Goal: Information Seeking & Learning: Understand process/instructions

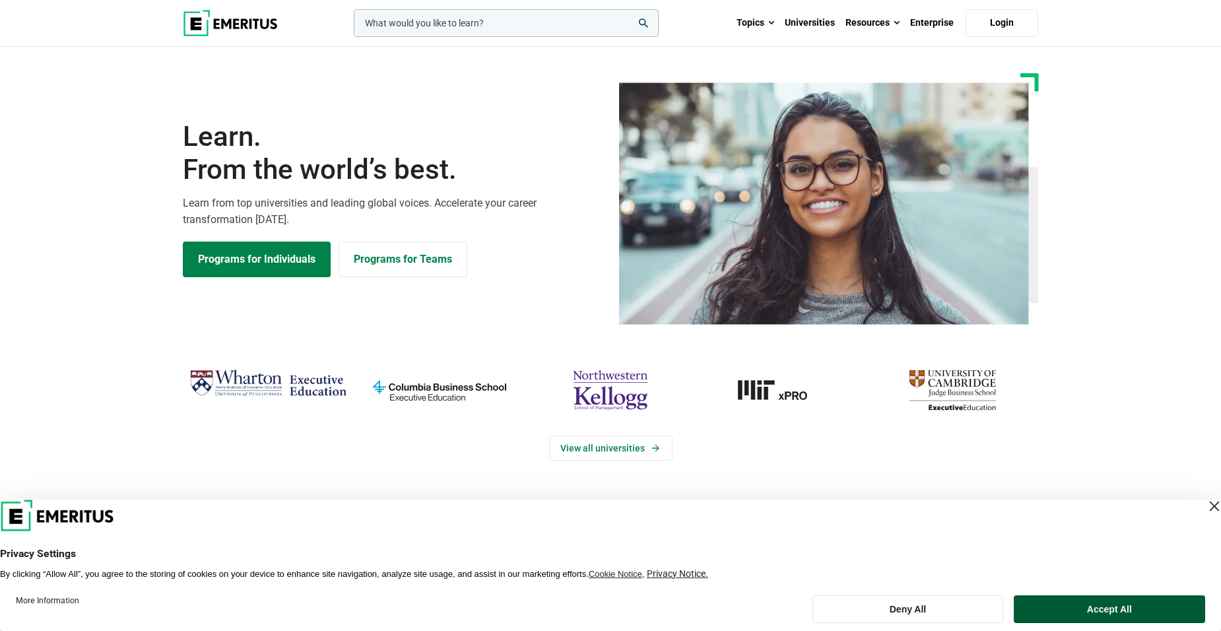
click at [1081, 604] on button "Accept All" at bounding box center [1109, 609] width 191 height 28
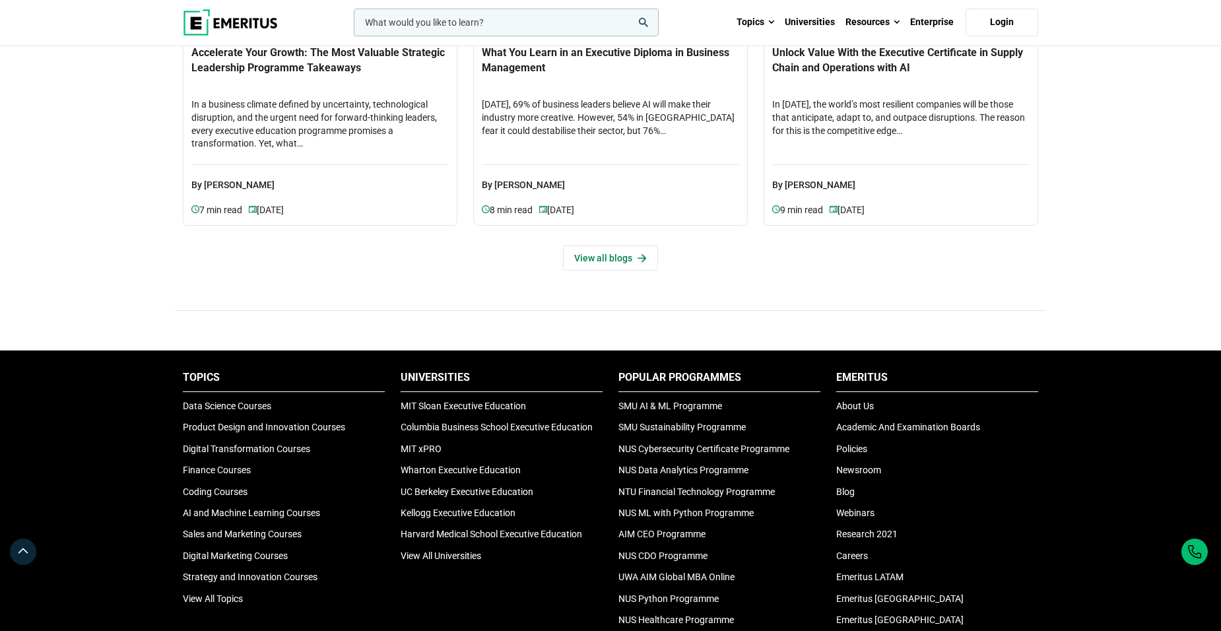
scroll to position [4426, 0]
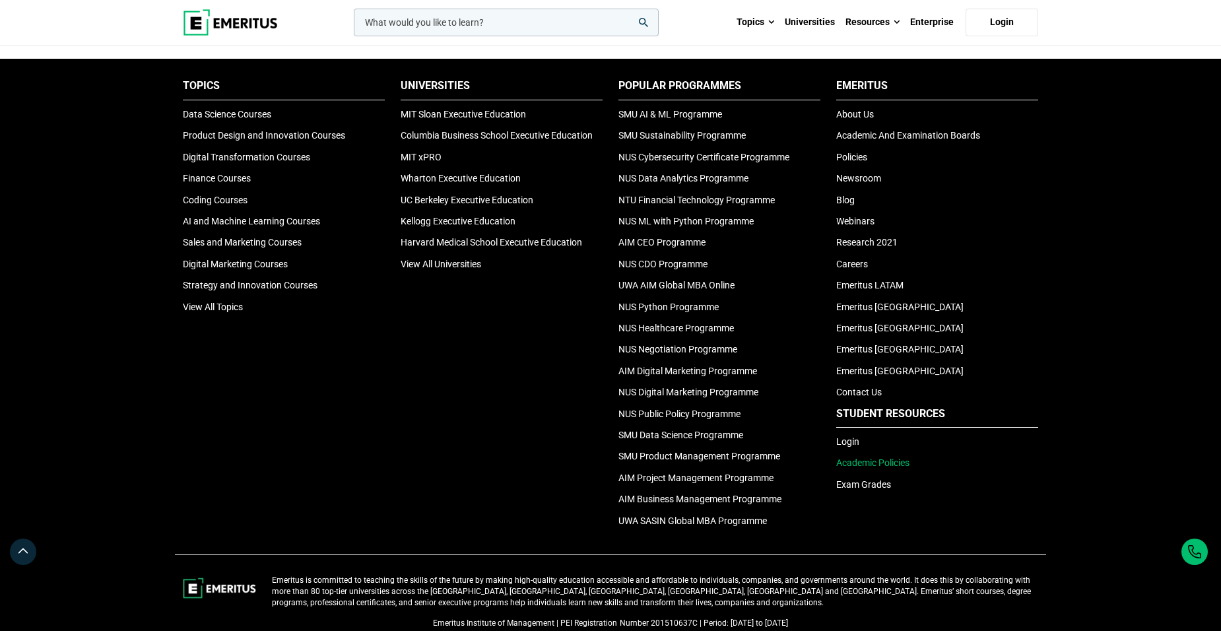
click at [892, 463] on link "Academic Policies" at bounding box center [872, 462] width 73 height 11
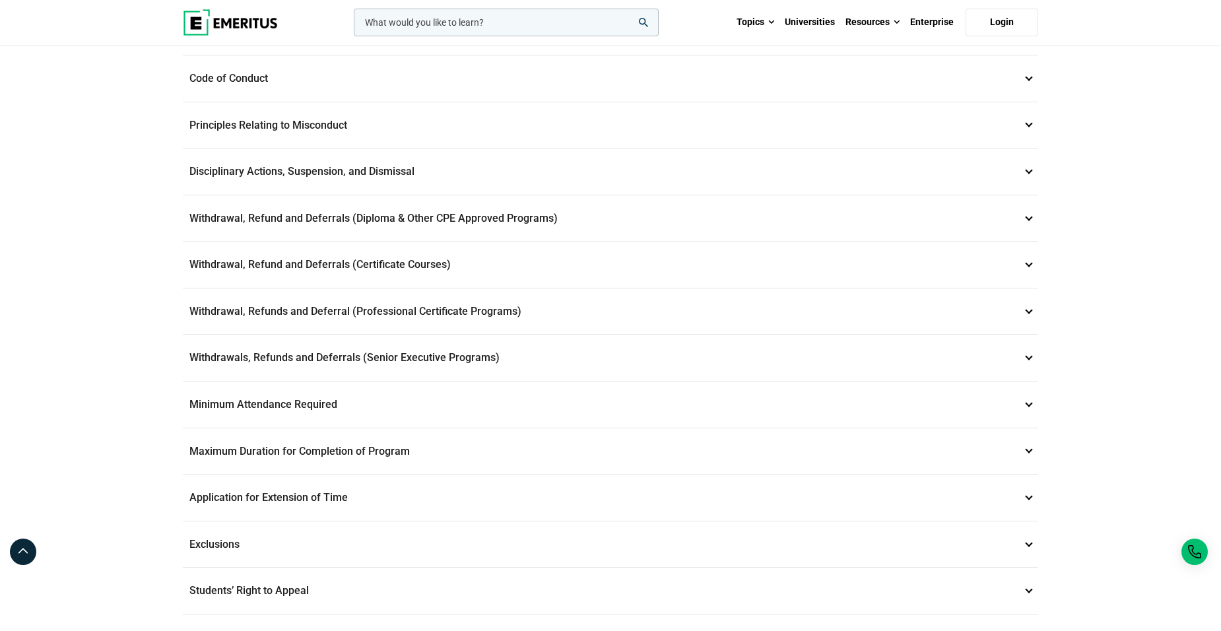
scroll to position [329, 0]
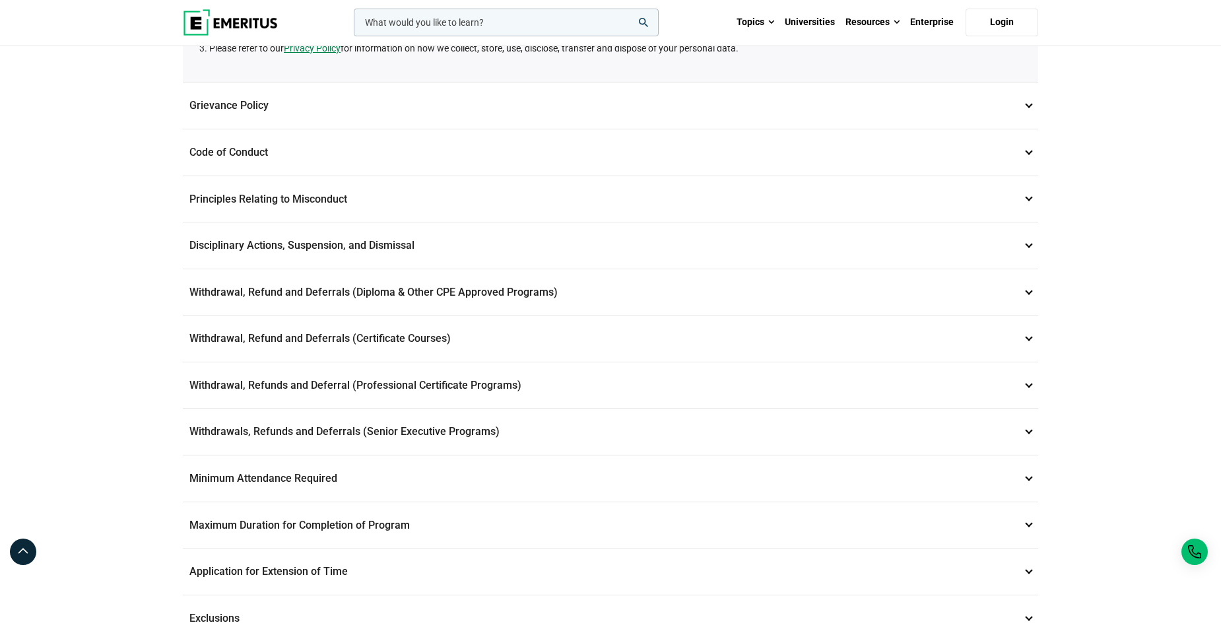
click at [1031, 201] on p "Principles Relating to Misconduct 4" at bounding box center [611, 199] width 856 height 46
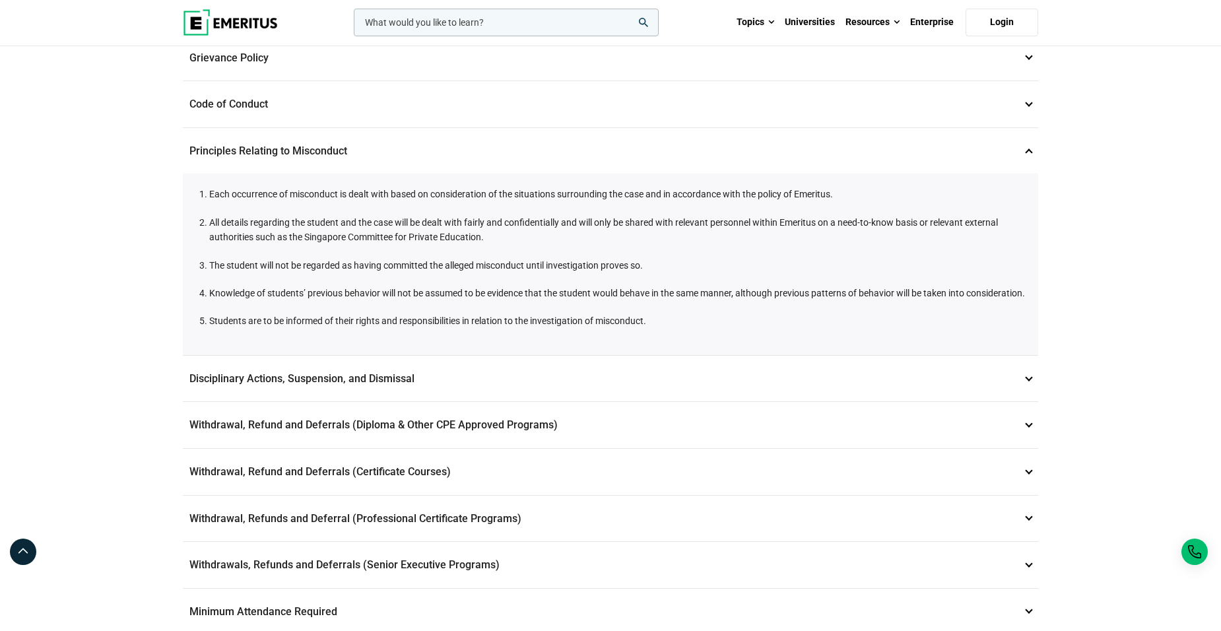
scroll to position [198, 0]
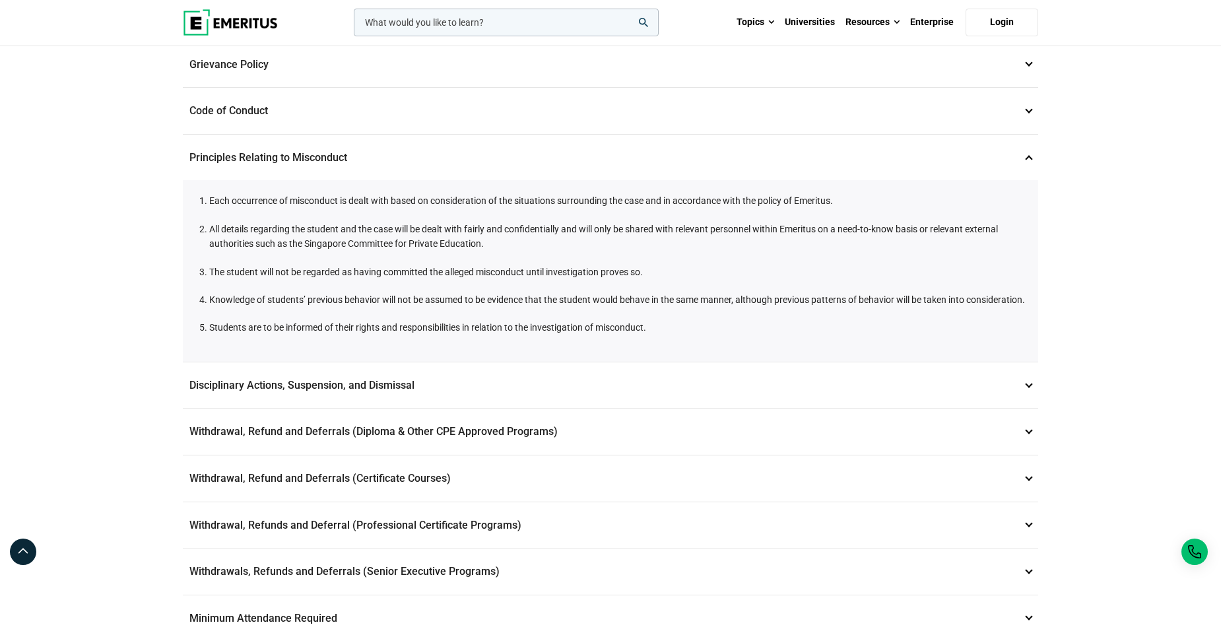
click at [1034, 110] on p "Code of Conduct 3" at bounding box center [611, 111] width 856 height 46
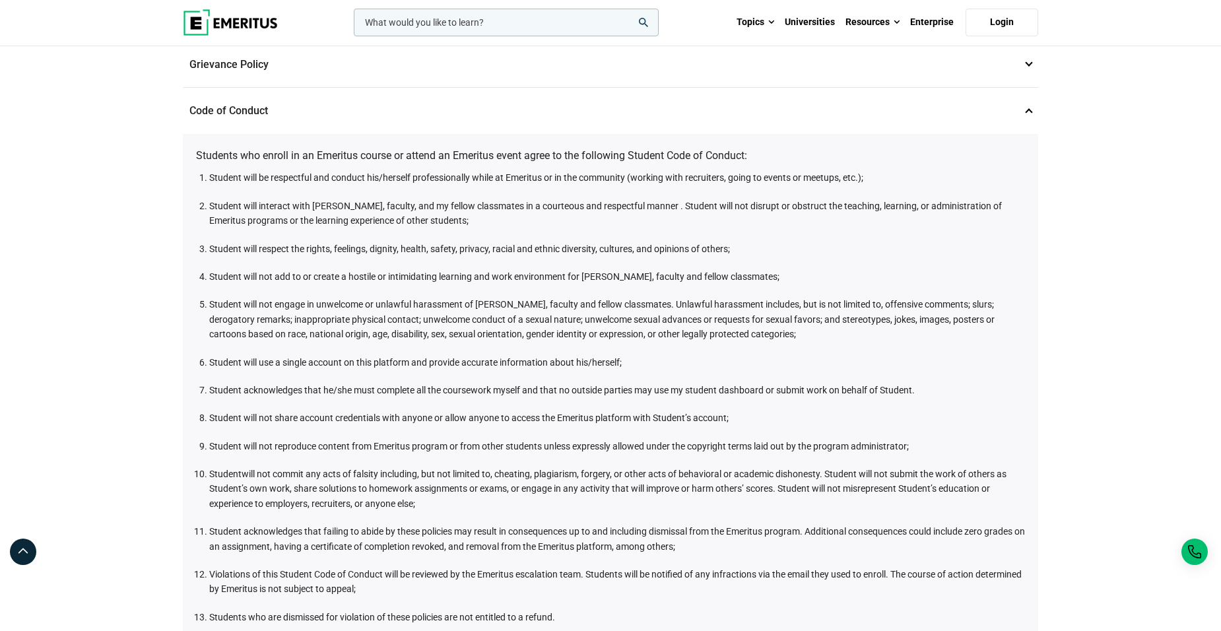
click at [1101, 365] on div "Student and Academic Policies Data Privacy 1 Emeritus is committed to maintaini…" at bounding box center [610, 610] width 1221 height 1522
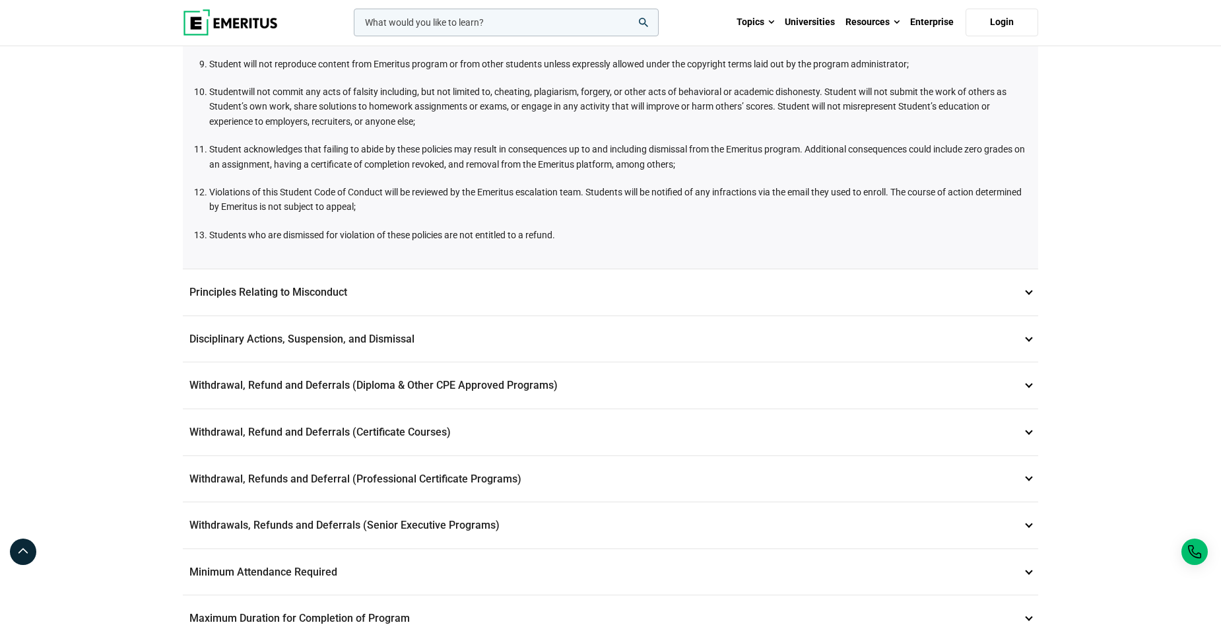
click at [383, 293] on p "Principles Relating to Misconduct 4" at bounding box center [611, 292] width 856 height 46
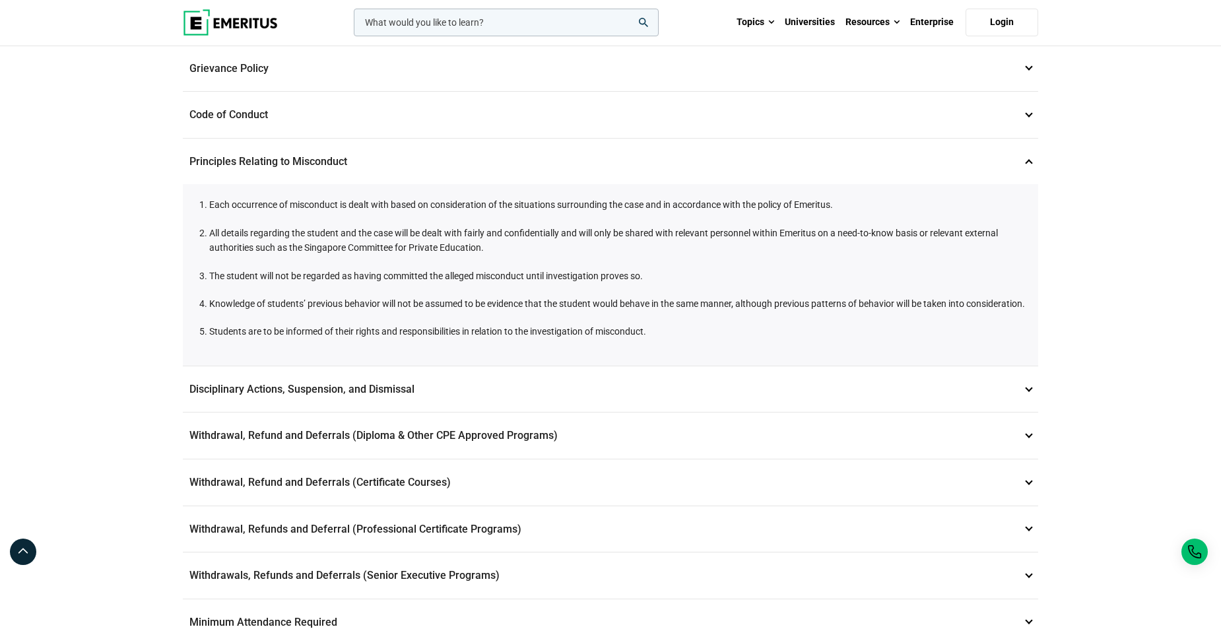
scroll to position [184, 0]
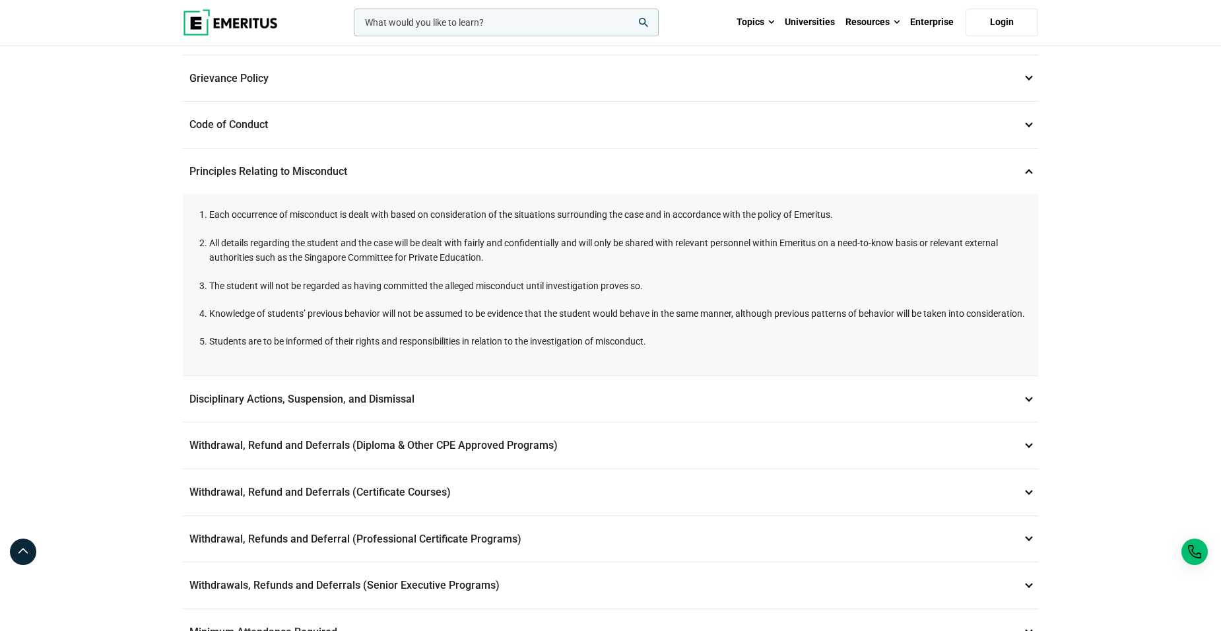
click at [483, 413] on p "Disciplinary Actions, Suspension, and Dismissal 5" at bounding box center [611, 399] width 856 height 46
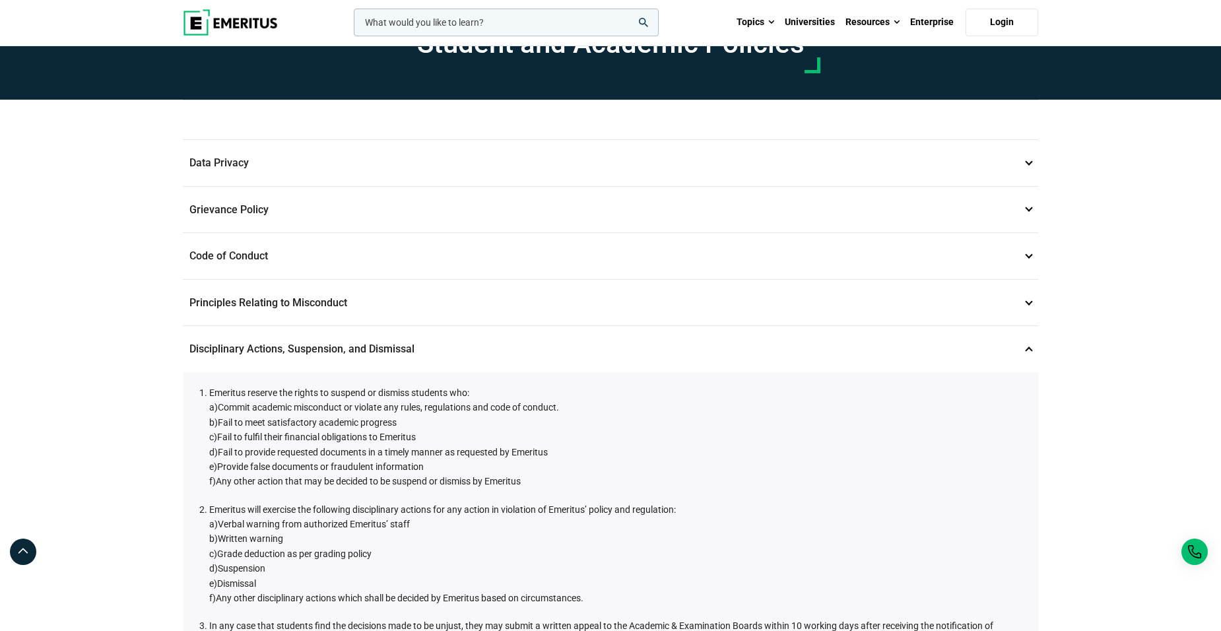
scroll to position [52, 0]
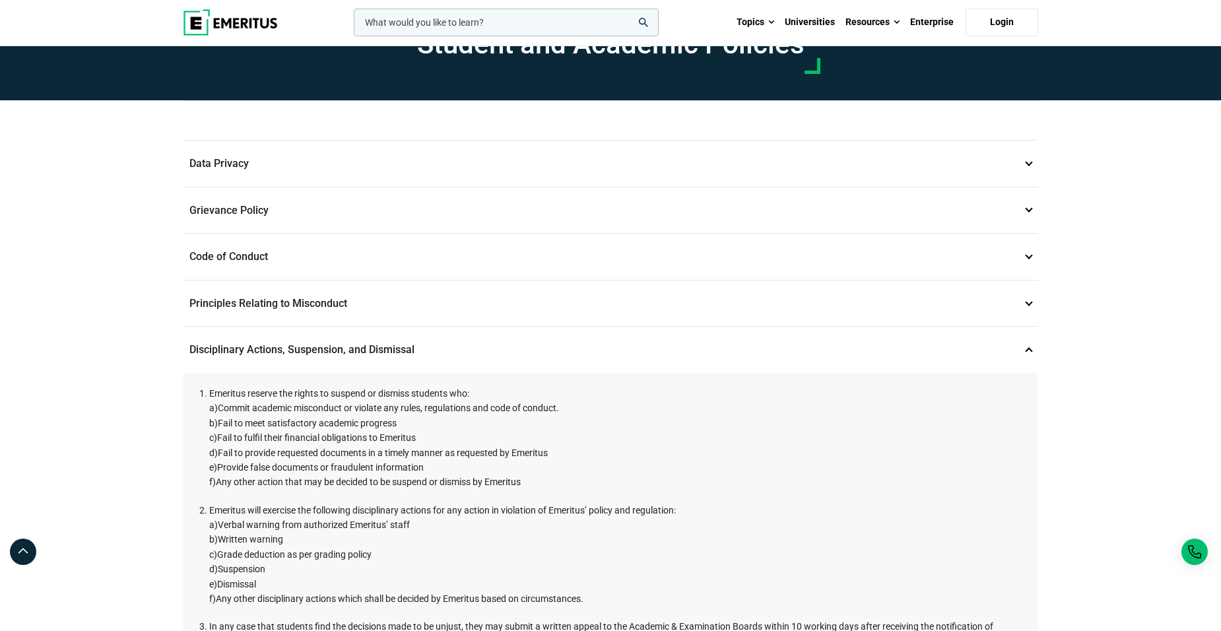
click at [298, 162] on p "Data Privacy 1" at bounding box center [611, 164] width 856 height 46
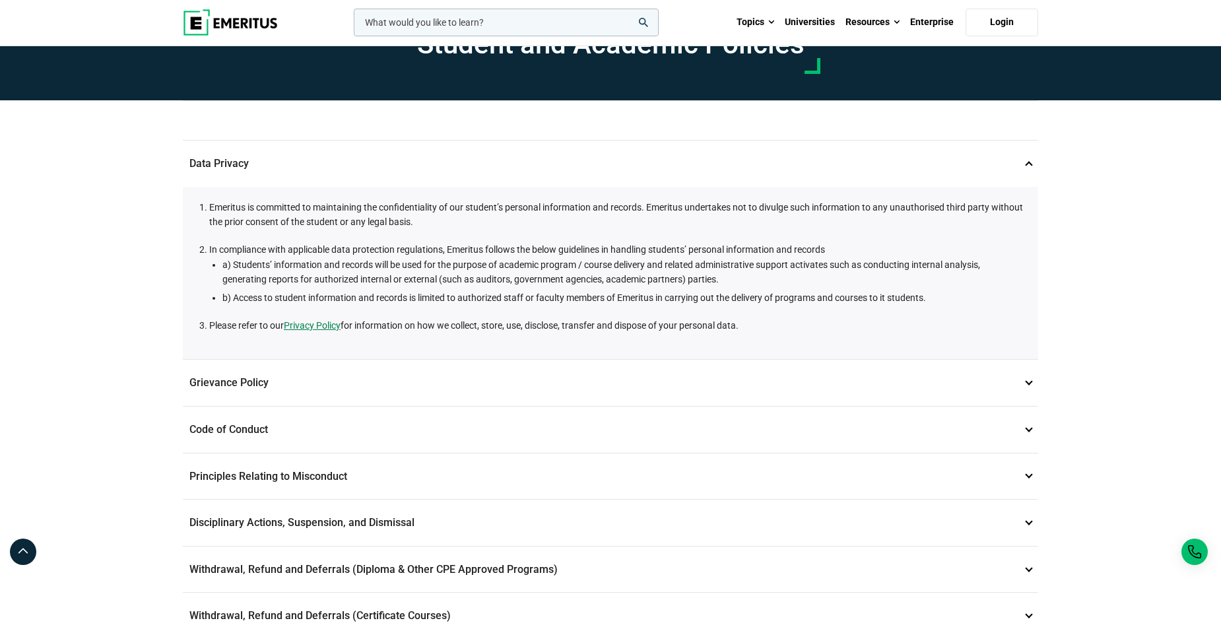
click at [296, 384] on p "Grievance Policy 2" at bounding box center [611, 383] width 856 height 46
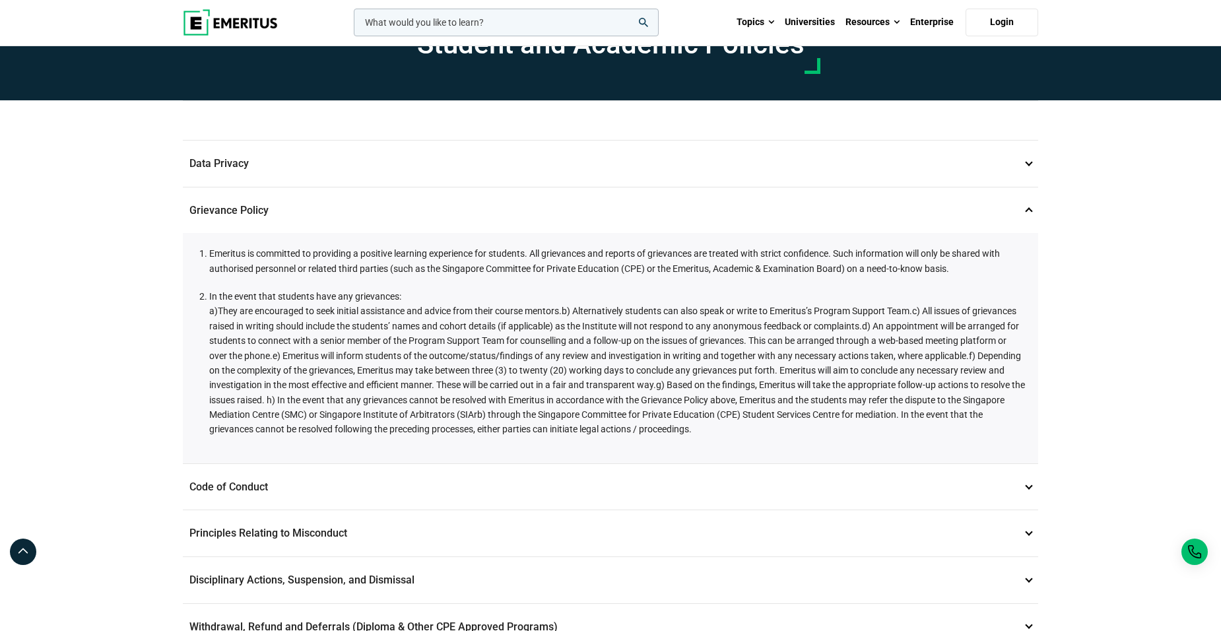
click at [304, 491] on p "Code of Conduct 3" at bounding box center [611, 487] width 856 height 46
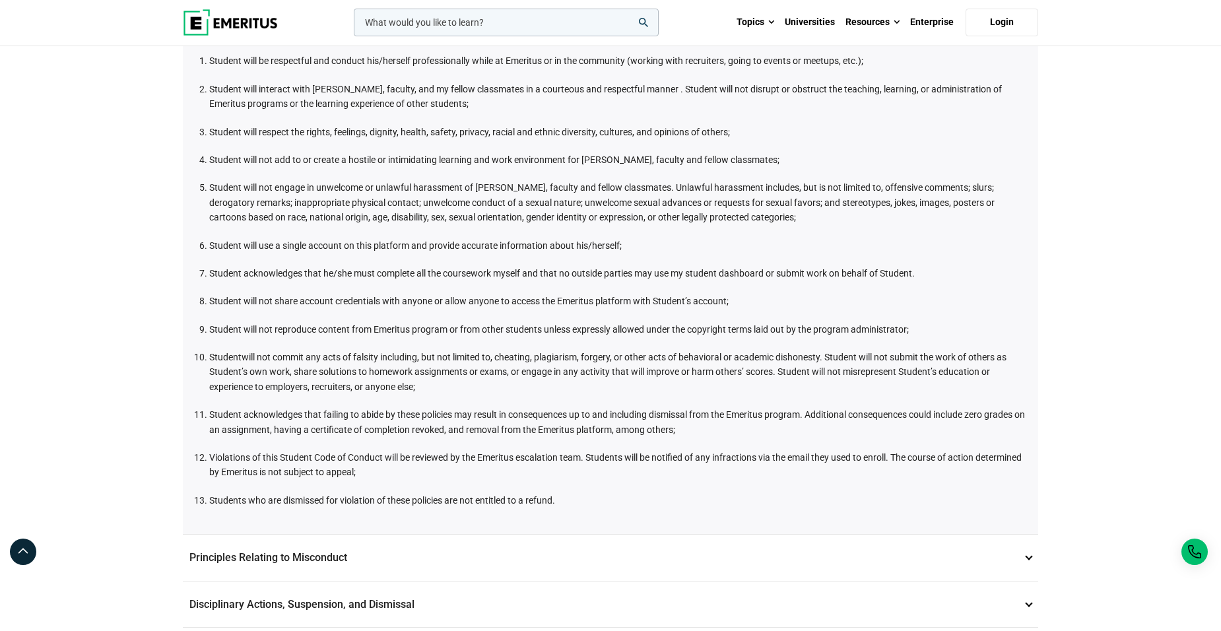
scroll to position [382, 0]
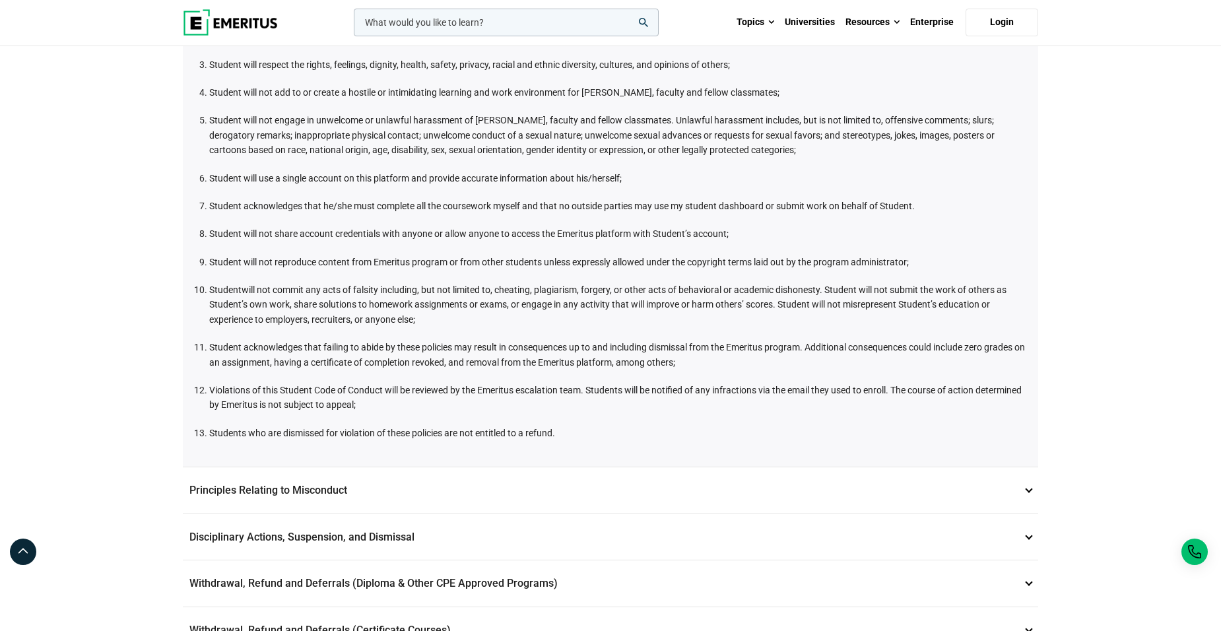
click at [469, 486] on p "Principles Relating to Misconduct 4" at bounding box center [611, 490] width 856 height 46
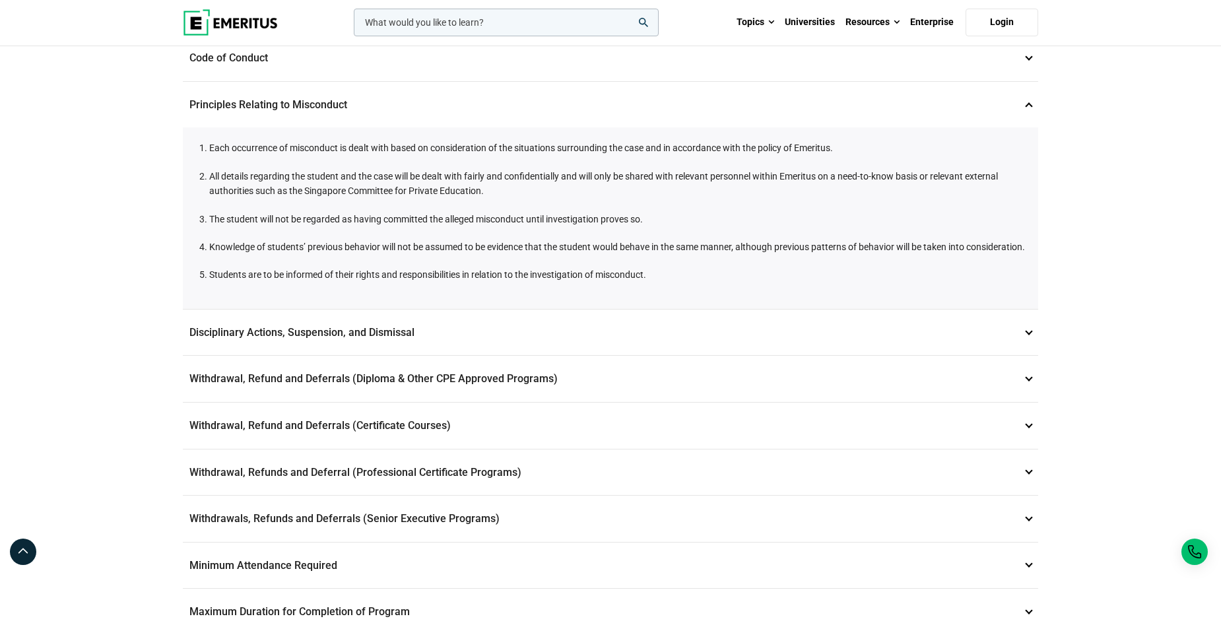
scroll to position [250, 0]
